Goal: Task Accomplishment & Management: Complete application form

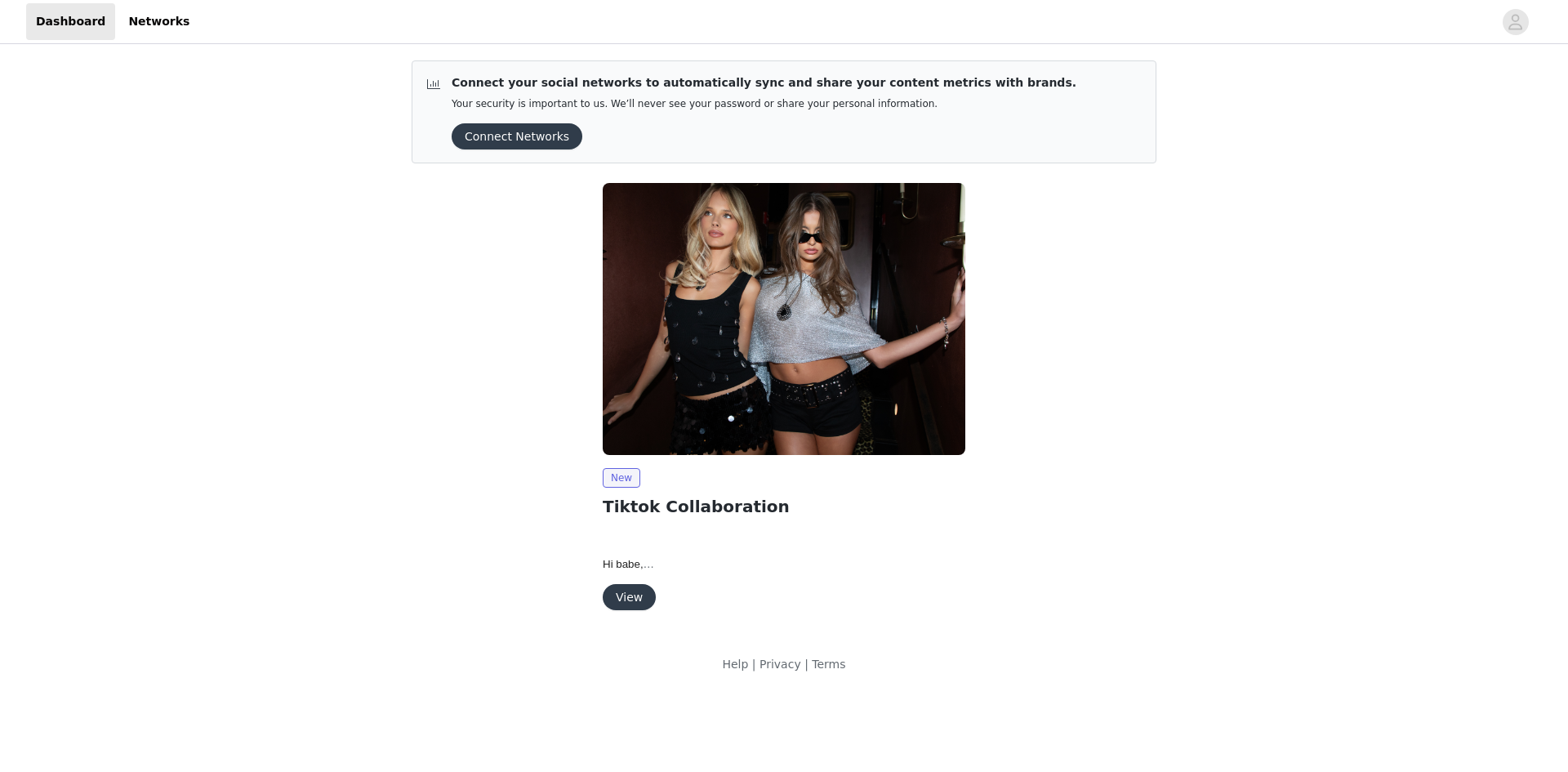
click at [636, 595] on button "View" at bounding box center [629, 597] width 53 height 26
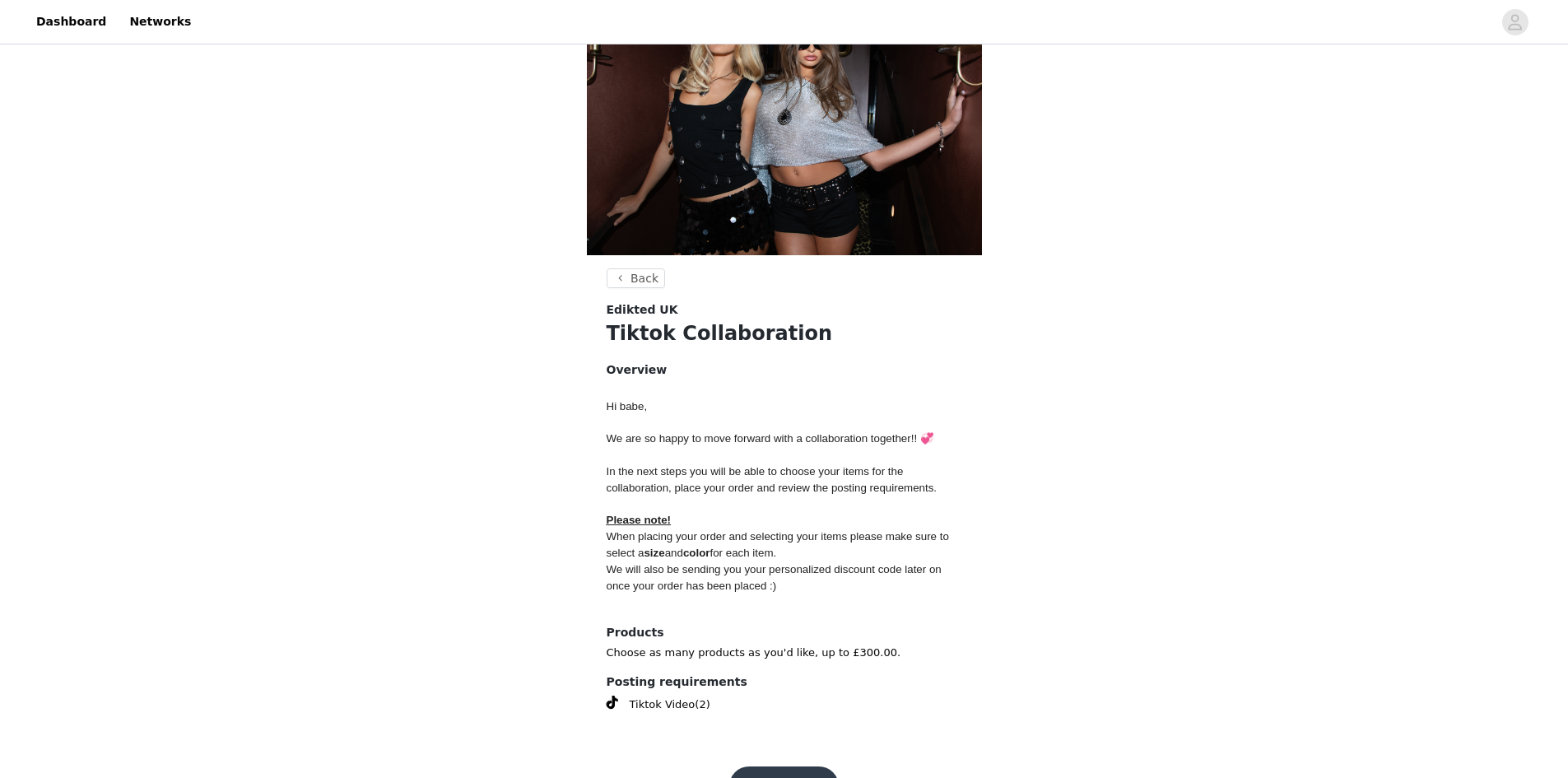
scroll to position [112, 0]
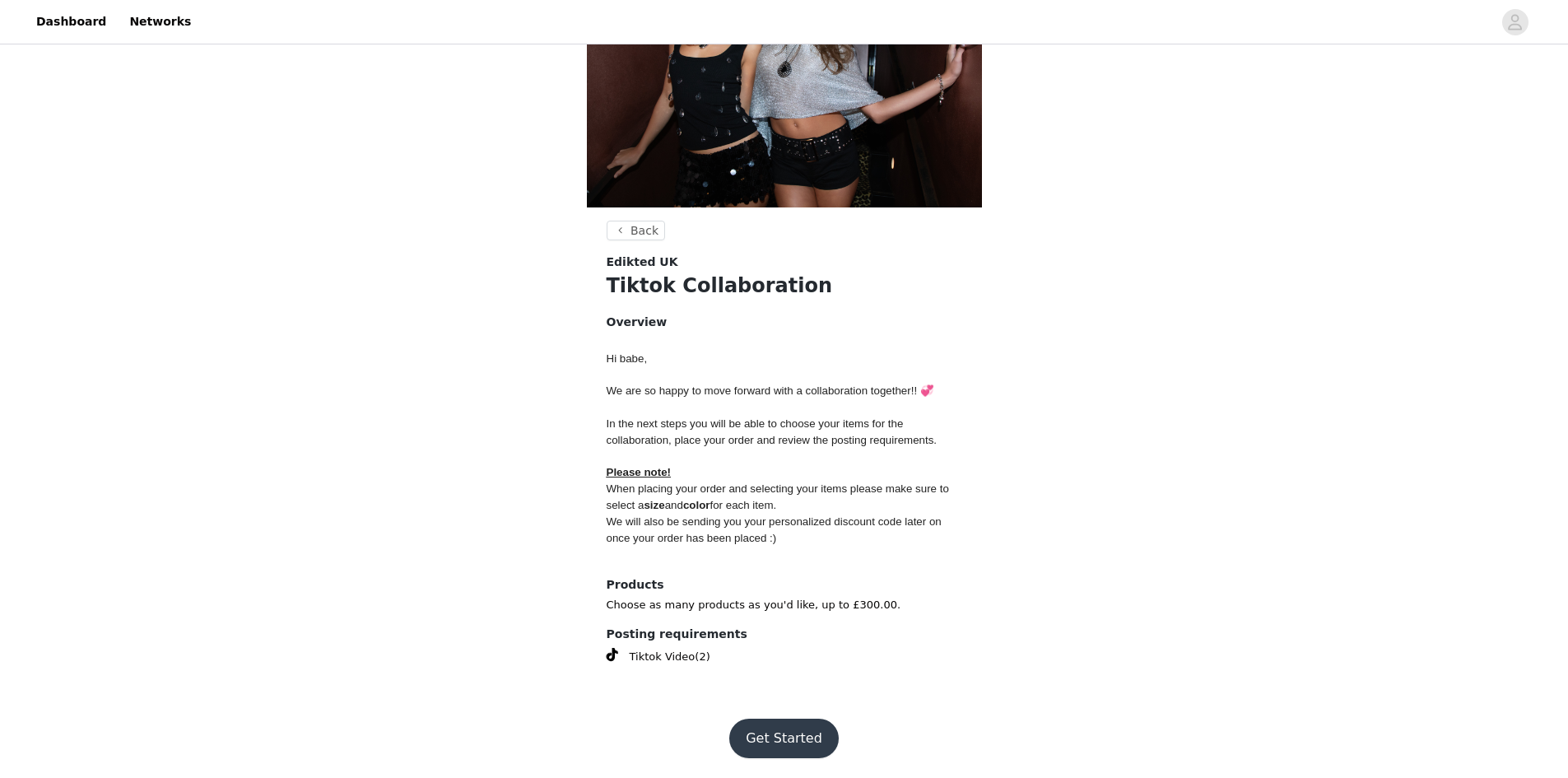
click at [790, 734] on button "Get Started" at bounding box center [784, 738] width 109 height 40
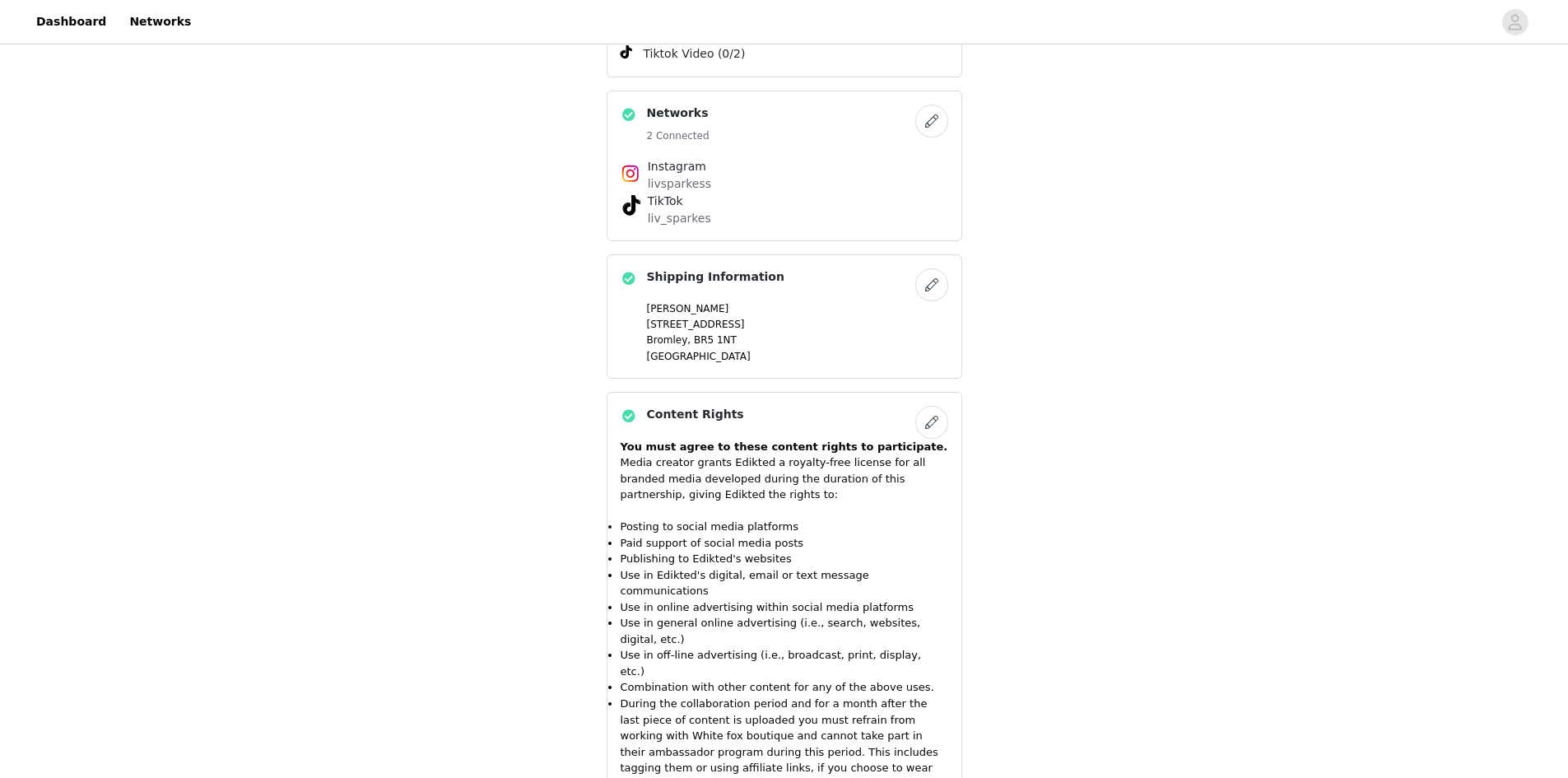
scroll to position [1216, 0]
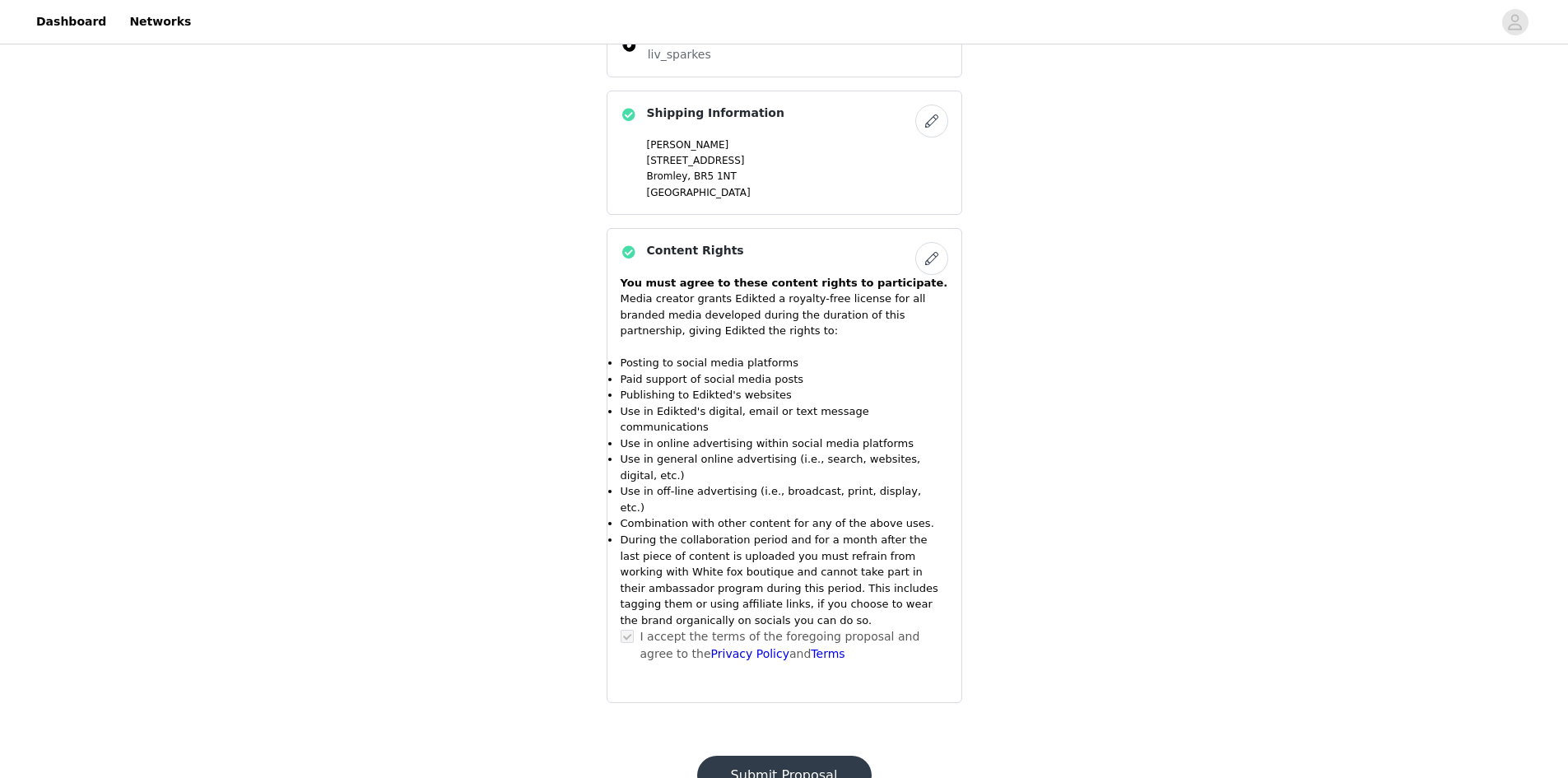
click at [779, 756] on button "Submit Proposal" at bounding box center [784, 775] width 175 height 40
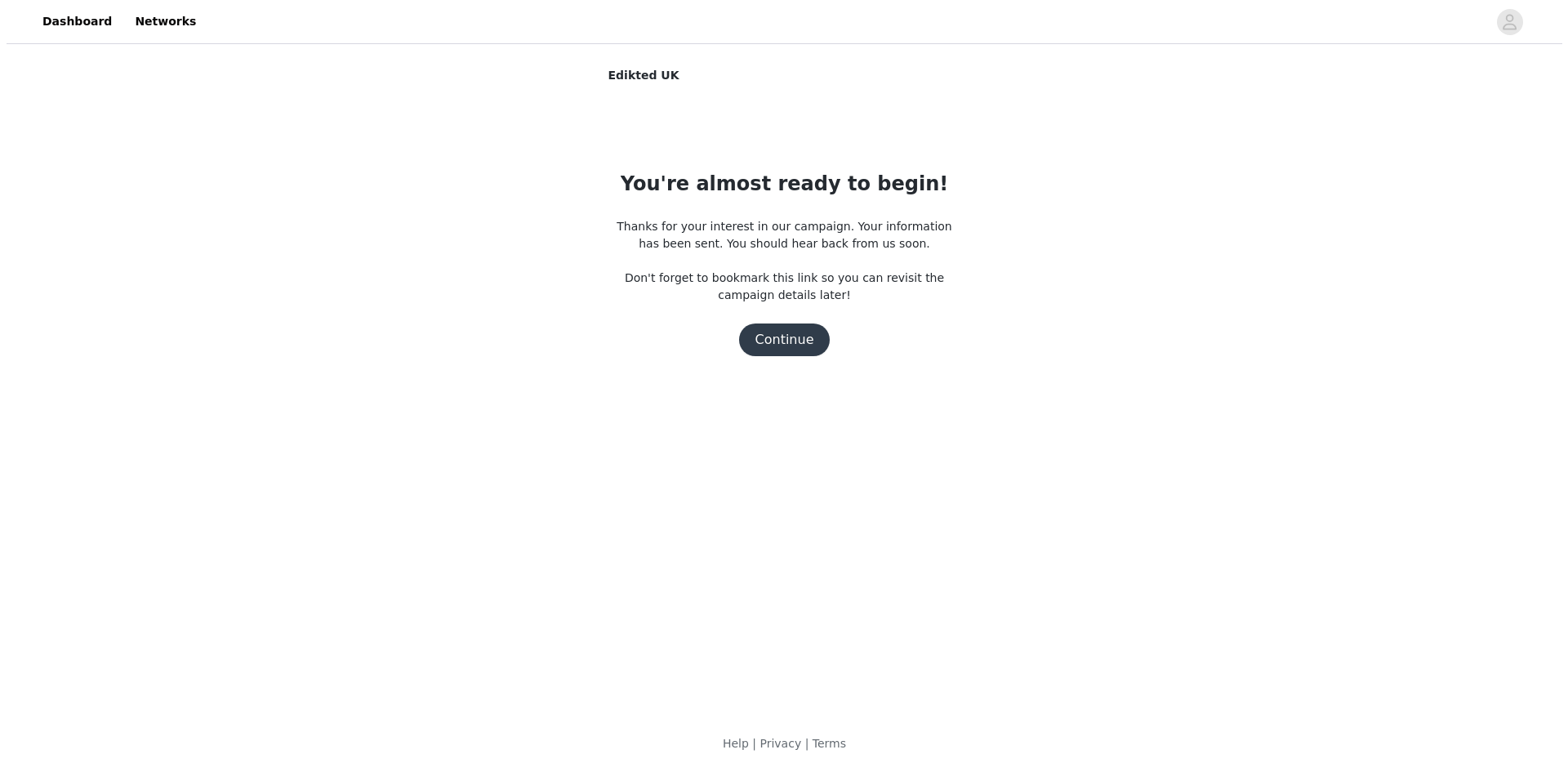
scroll to position [0, 0]
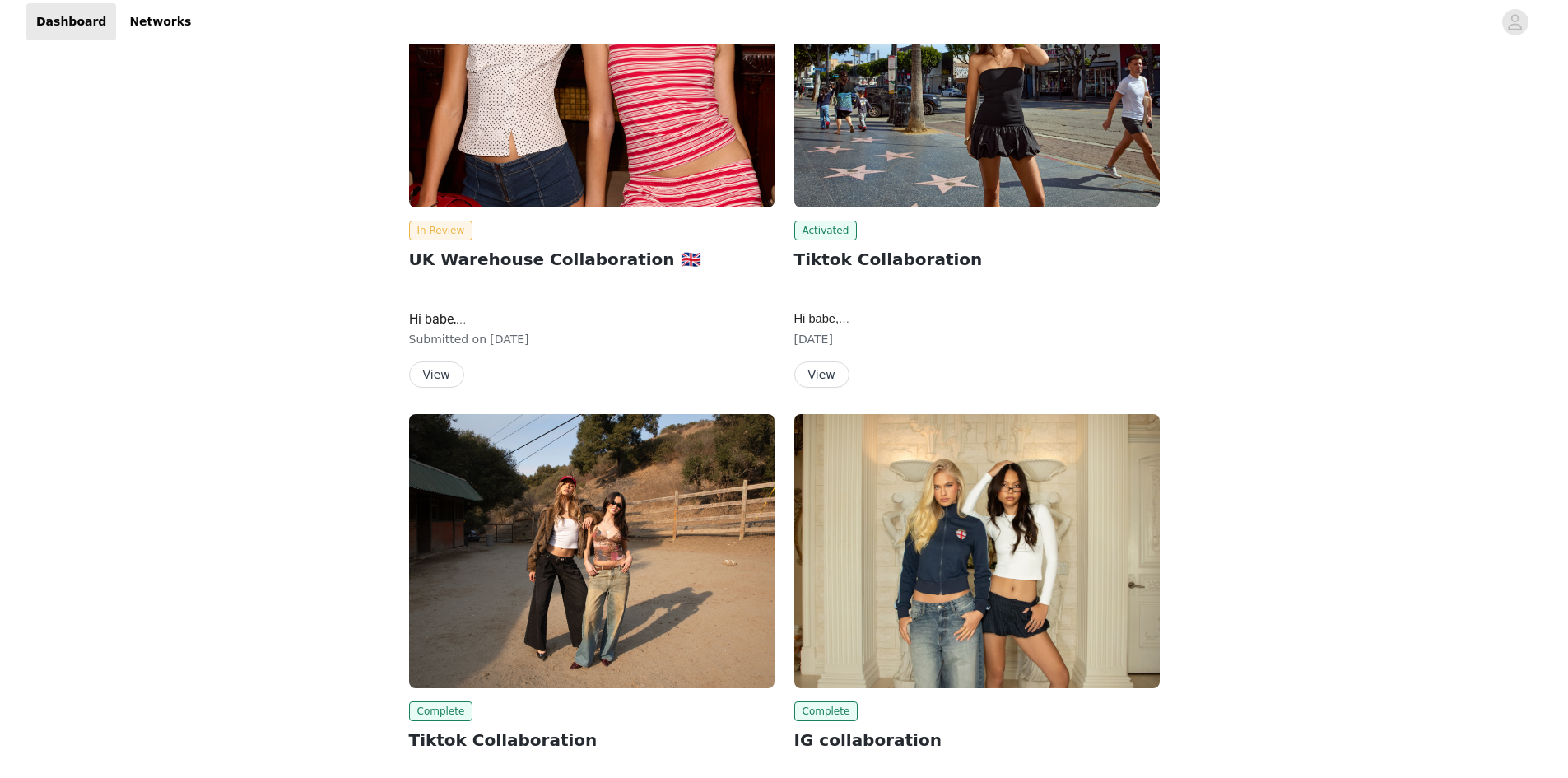
scroll to position [330, 0]
click at [441, 368] on button "View" at bounding box center [437, 374] width 56 height 26
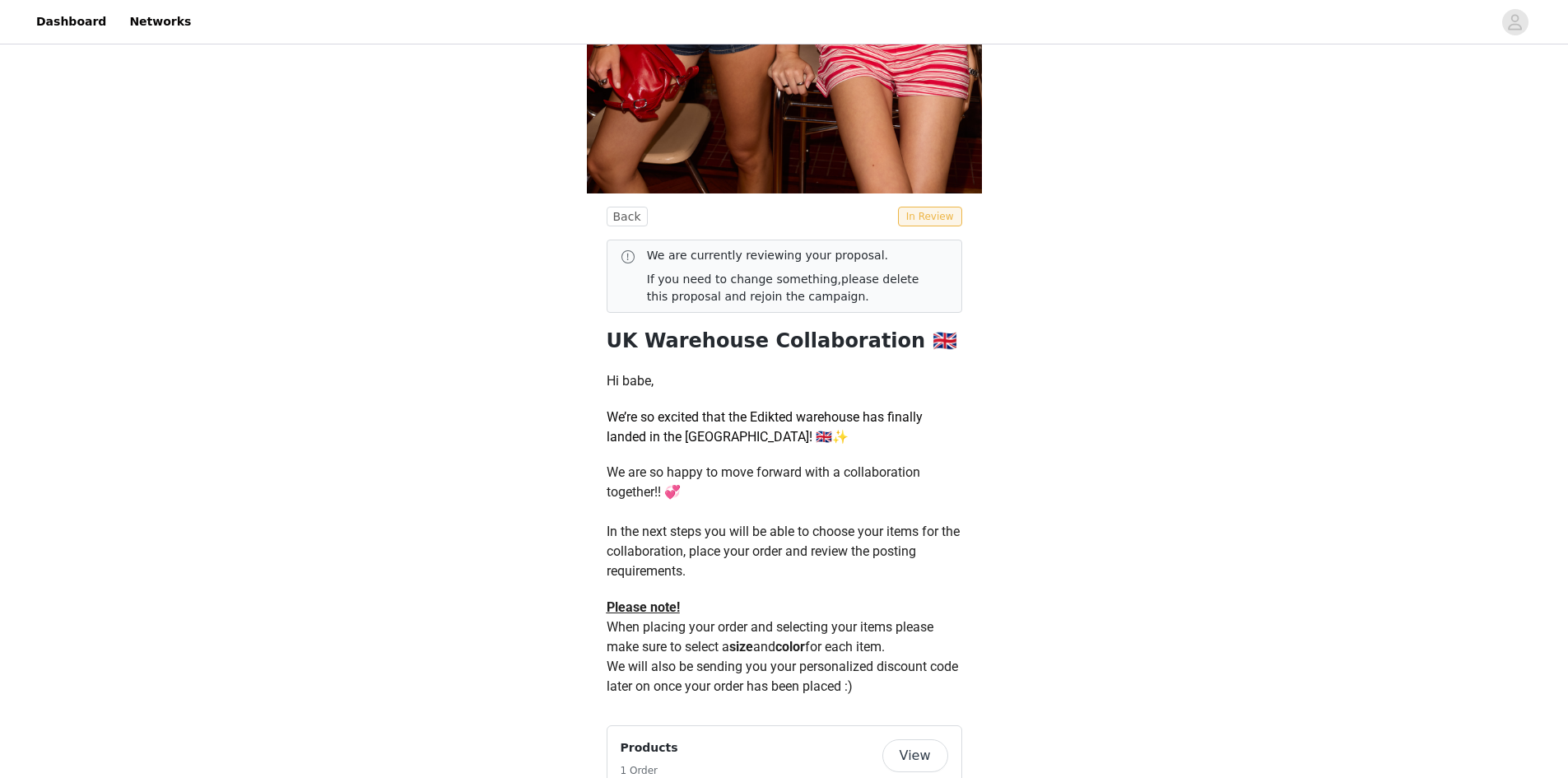
scroll to position [441, 0]
